Goal: Find specific page/section: Find specific page/section

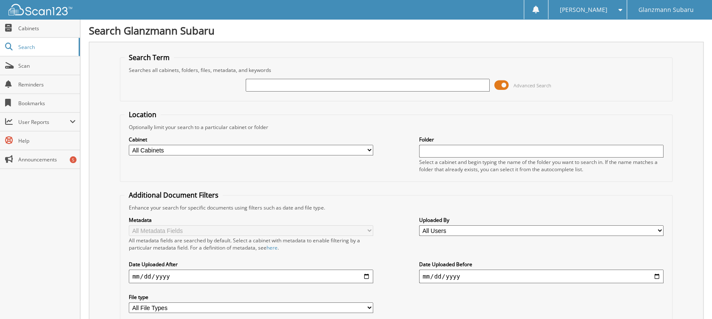
click at [495, 83] on span at bounding box center [501, 85] width 14 height 13
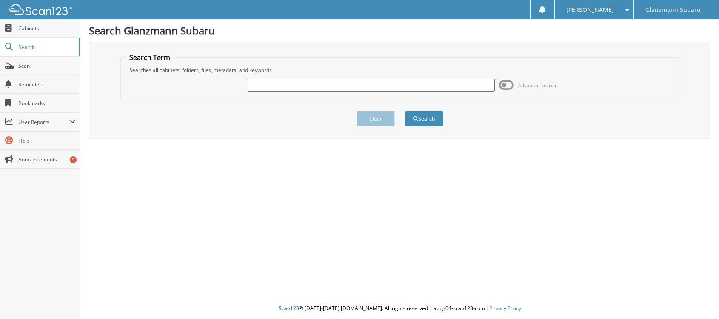
click at [269, 84] on input "text" at bounding box center [370, 85] width 247 height 13
type input "[PERSON_NAME]"
click at [405, 111] on button "Search" at bounding box center [424, 119] width 38 height 16
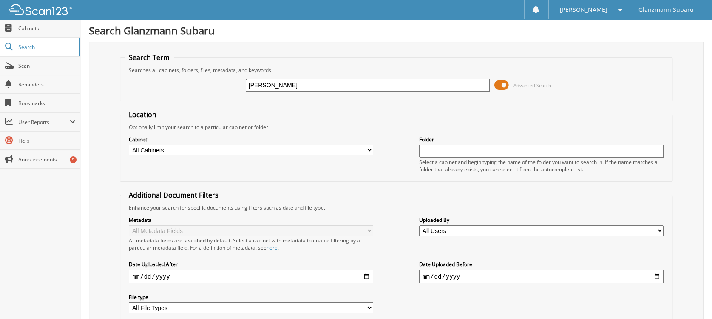
click at [497, 89] on span at bounding box center [501, 85] width 14 height 13
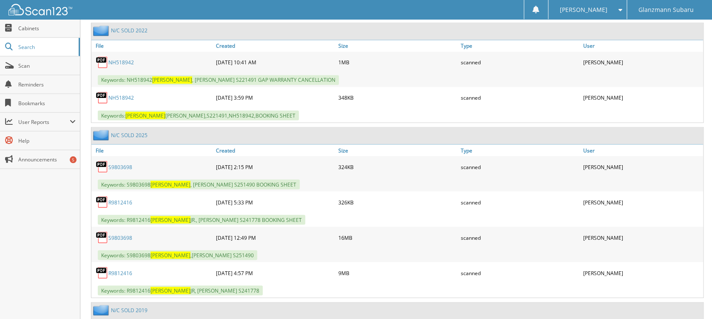
scroll to position [680, 0]
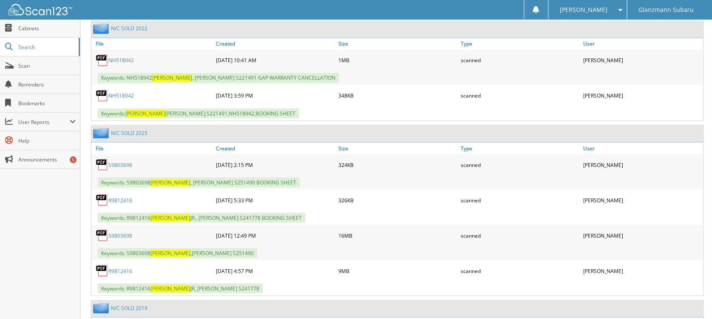
click at [124, 231] on link "S9803698" at bounding box center [120, 234] width 24 height 7
click at [119, 267] on link "R9812416" at bounding box center [120, 270] width 24 height 7
